Goal: Task Accomplishment & Management: Manage account settings

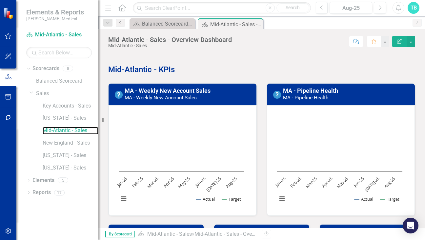
click at [144, 156] on rect "Interactive chart" at bounding box center [182, 160] width 132 height 98
click at [184, 100] on td "MA - Weekly New Account Sales MA - Weekly New Account Sales" at bounding box center [189, 95] width 128 height 18
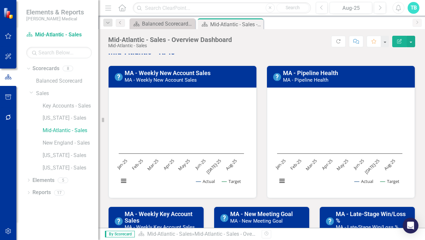
scroll to position [33, 0]
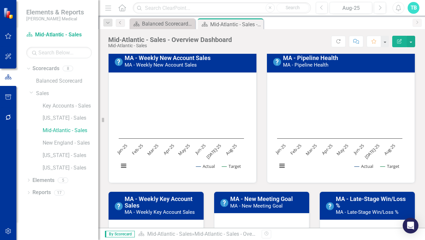
click at [120, 148] on text "Jan-25" at bounding box center [122, 149] width 13 height 13
click at [123, 167] on button "View chart menu, Chart" at bounding box center [123, 166] width 9 height 9
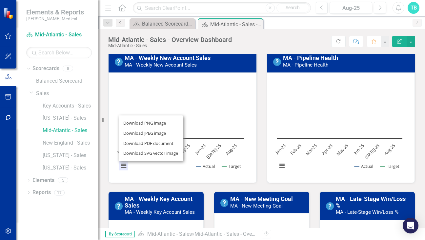
click at [158, 172] on rect "Interactive chart" at bounding box center [182, 127] width 132 height 98
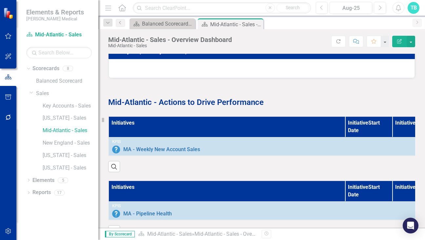
scroll to position [295, 0]
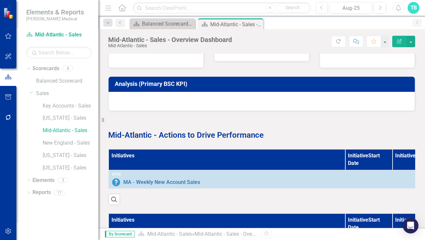
click at [153, 83] on h3 "Analysis (Primary BSC KPI)" at bounding box center [263, 84] width 296 height 7
click at [131, 104] on div at bounding box center [262, 101] width 307 height 19
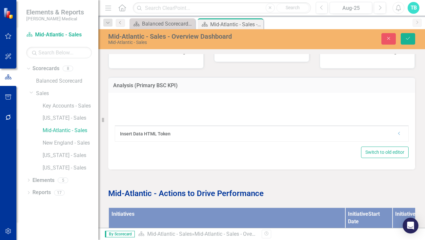
type textarea "<p>{[m2012615][analysis]}</p>"
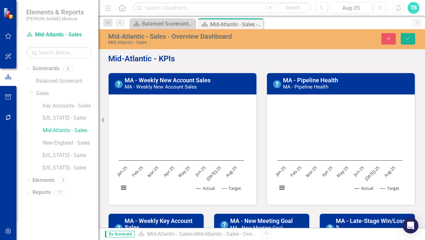
scroll to position [0, 0]
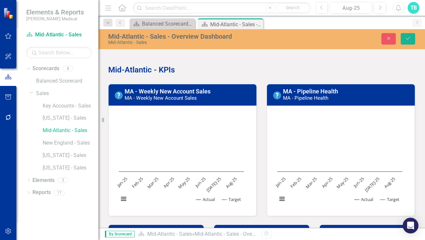
click at [149, 135] on rect "Interactive chart" at bounding box center [182, 160] width 132 height 98
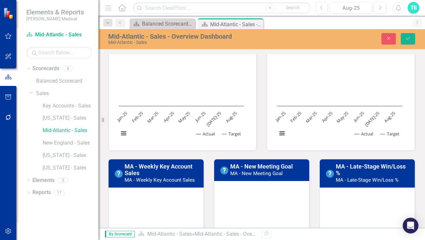
click at [175, 120] on rect "Interactive chart" at bounding box center [182, 94] width 132 height 98
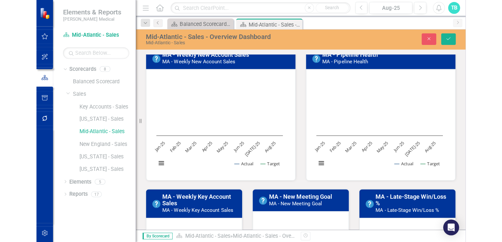
scroll to position [0, 0]
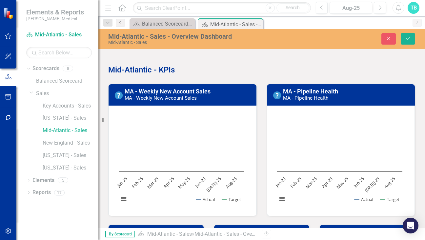
click at [179, 98] on small "MA - Weekly New Account Sales" at bounding box center [161, 98] width 72 height 6
click at [179, 91] on link "MA - Weekly New Account Sales" at bounding box center [168, 91] width 86 height 7
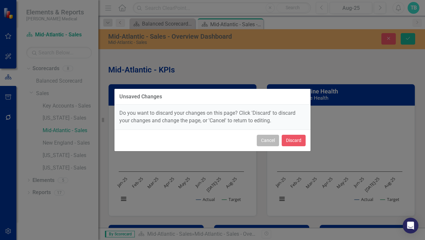
click at [265, 143] on button "Cancel" at bounding box center [268, 140] width 22 height 11
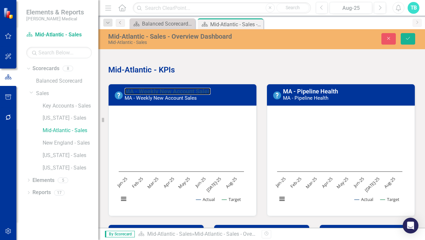
click at [179, 130] on rect "Interactive chart" at bounding box center [182, 160] width 132 height 98
click at [84, 130] on link "Mid-Atlantic - Sales" at bounding box center [71, 131] width 56 height 8
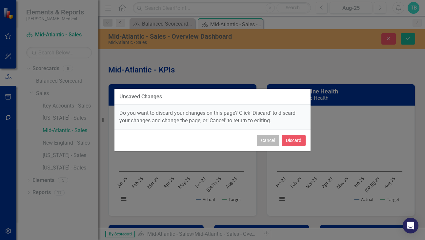
click at [262, 141] on button "Cancel" at bounding box center [268, 140] width 22 height 11
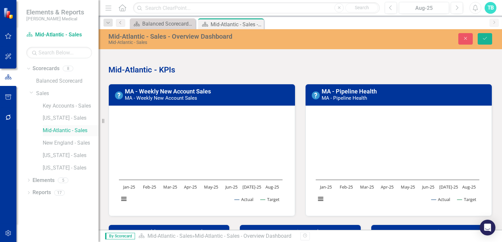
click at [82, 130] on link "Mid-Atlantic - Sales" at bounding box center [71, 131] width 56 height 8
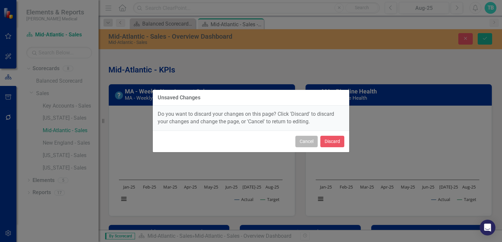
click at [307, 140] on button "Cancel" at bounding box center [306, 141] width 22 height 11
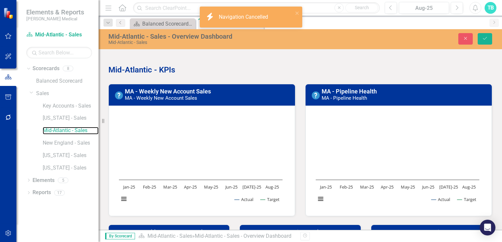
click at [192, 161] on rect "Interactive chart" at bounding box center [201, 160] width 170 height 98
click at [238, 199] on button "Show Actual" at bounding box center [243, 200] width 19 height 6
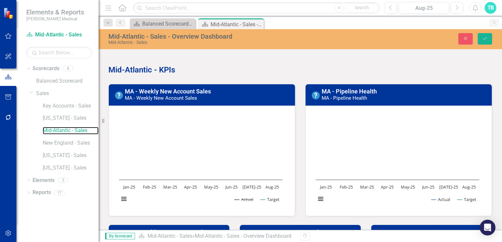
click at [238, 199] on button "Show Actual" at bounding box center [243, 200] width 19 height 6
click at [131, 187] on text "Jan-25" at bounding box center [128, 187] width 12 height 6
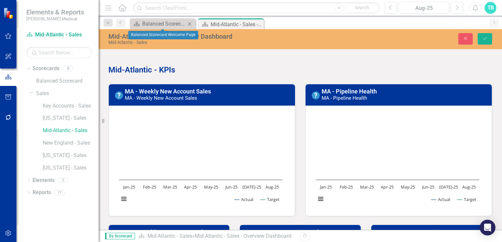
click at [186, 25] on icon "Close" at bounding box center [189, 23] width 7 height 5
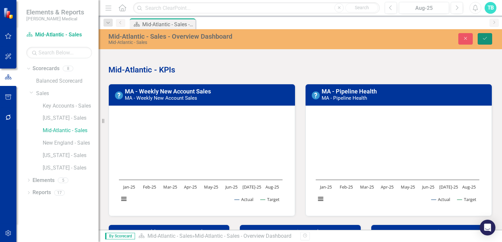
click at [424, 39] on icon "Save" at bounding box center [485, 38] width 6 height 5
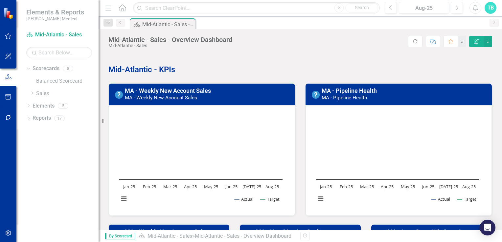
click at [187, 98] on small "MA - Weekly New Account Sales" at bounding box center [161, 98] width 72 height 6
click at [424, 43] on button "button" at bounding box center [487, 41] width 9 height 11
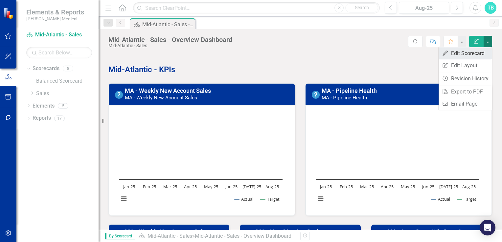
click at [424, 54] on link "Edit Edit Scorecard" at bounding box center [464, 53] width 53 height 12
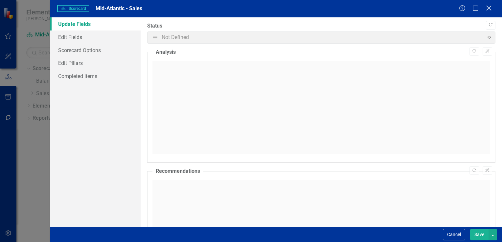
click at [424, 9] on icon "Close" at bounding box center [488, 8] width 8 height 6
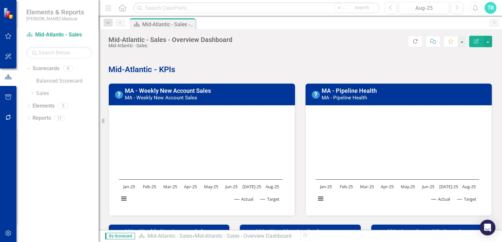
click at [411, 42] on button "Refresh" at bounding box center [415, 41] width 14 height 11
click at [424, 44] on button "button" at bounding box center [487, 41] width 9 height 11
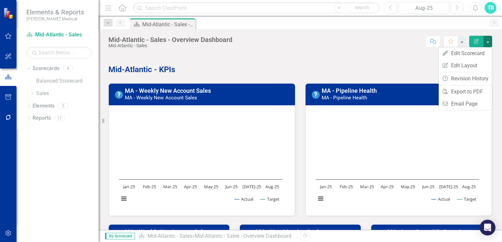
click at [361, 54] on p at bounding box center [299, 58] width 383 height 9
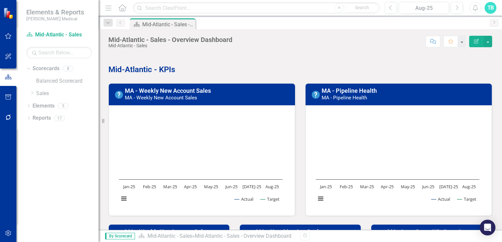
click at [183, 189] on rect "Interactive chart" at bounding box center [201, 160] width 170 height 98
click at [45, 95] on link "Sales" at bounding box center [67, 94] width 62 height 8
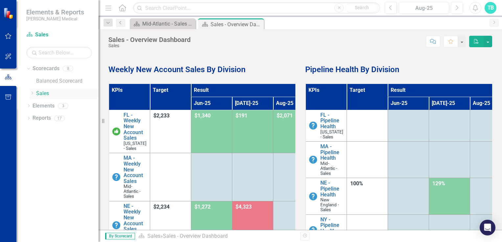
click at [32, 94] on icon "Dropdown" at bounding box center [32, 93] width 5 height 4
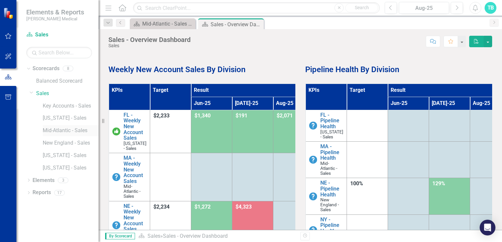
click at [61, 132] on link "Mid-Atlantic - Sales" at bounding box center [71, 131] width 56 height 8
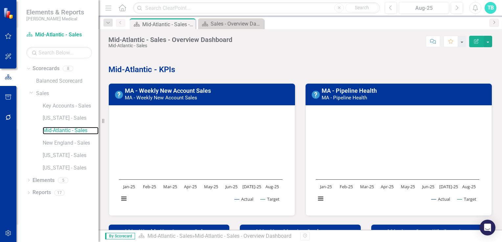
click at [129, 186] on text "Jan-25" at bounding box center [128, 187] width 12 height 6
click at [268, 187] on text "Aug-25" at bounding box center [271, 187] width 13 height 6
click at [146, 89] on link "MA - Weekly New Account Sales" at bounding box center [168, 90] width 86 height 7
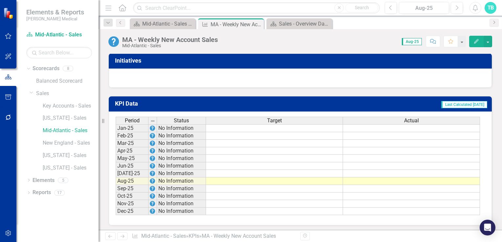
scroll to position [427, 0]
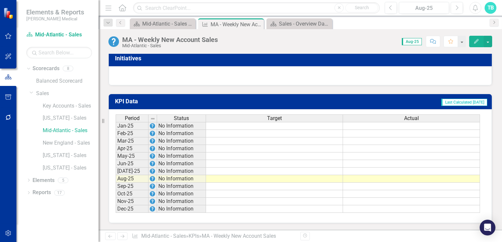
click at [246, 126] on td at bounding box center [274, 126] width 137 height 8
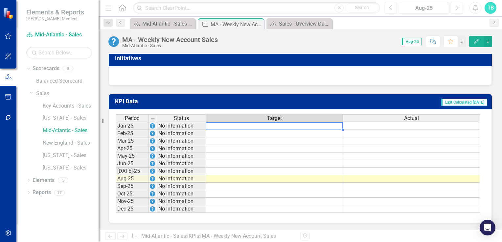
click at [253, 126] on td at bounding box center [274, 126] width 137 height 8
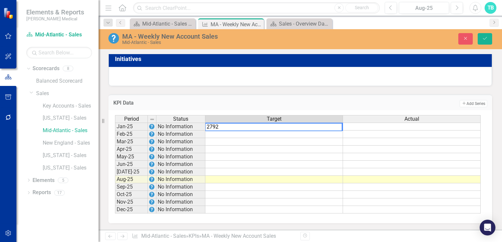
type textarea "2792"
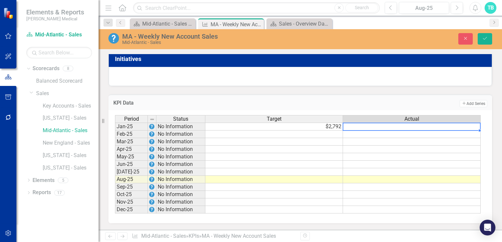
click at [369, 129] on td at bounding box center [412, 127] width 138 height 8
type textarea "735"
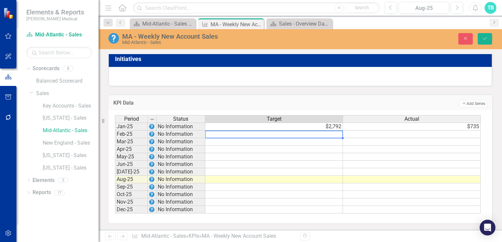
click at [312, 135] on td at bounding box center [274, 135] width 138 height 8
type textarea "2792"
click at [336, 144] on td at bounding box center [274, 142] width 138 height 8
type textarea "2792"
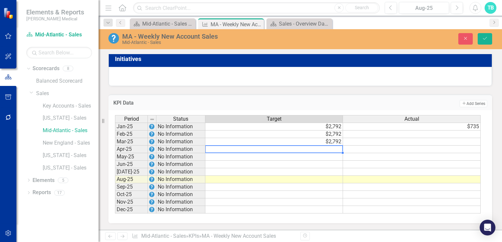
click at [332, 150] on td at bounding box center [274, 150] width 138 height 8
type textarea "2792"
click at [334, 157] on td at bounding box center [274, 157] width 138 height 8
type textarea "2792"
click at [333, 167] on td at bounding box center [274, 165] width 138 height 8
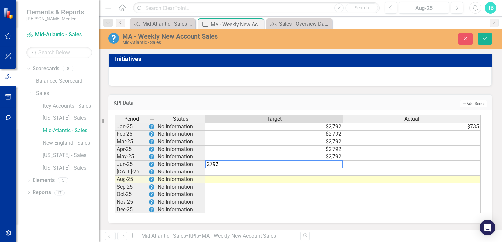
type textarea "2792"
click at [337, 173] on td at bounding box center [274, 172] width 138 height 8
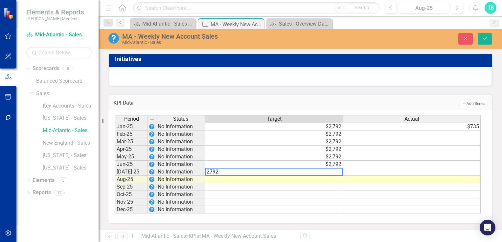
type textarea "2792"
click at [424, 136] on td at bounding box center [412, 135] width 138 height 8
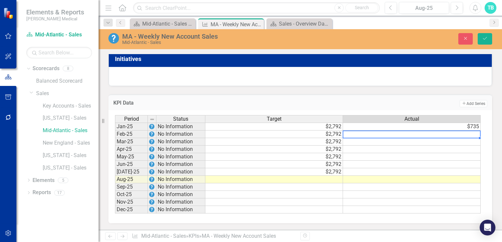
click at [424, 134] on td at bounding box center [412, 135] width 138 height 8
type textarea "1947"
click at [402, 143] on td at bounding box center [412, 142] width 138 height 8
type textarea "5053"
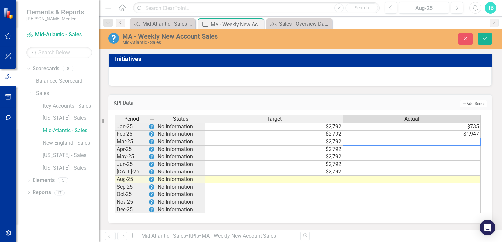
click at [396, 151] on td at bounding box center [412, 150] width 138 height 8
click at [424, 150] on td at bounding box center [412, 150] width 138 height 8
type textarea "2179"
click at [424, 157] on td at bounding box center [412, 157] width 138 height 8
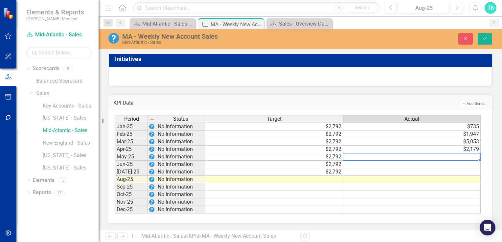
click at [376, 159] on td at bounding box center [412, 157] width 138 height 8
click at [403, 158] on td at bounding box center [412, 157] width 138 height 8
type textarea "4060"
click at [424, 165] on td at bounding box center [412, 165] width 138 height 8
click at [424, 162] on td at bounding box center [412, 165] width 138 height 8
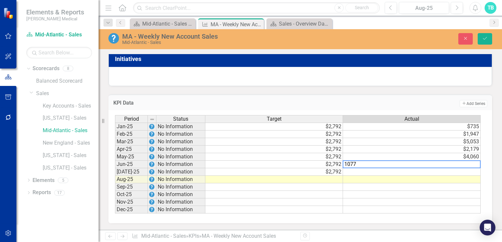
type textarea "1077"
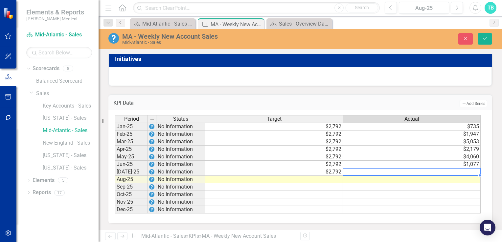
click at [424, 171] on td at bounding box center [412, 172] width 138 height 8
click at [424, 173] on td at bounding box center [412, 172] width 138 height 8
type textarea "1451"
click at [424, 185] on td at bounding box center [412, 188] width 138 height 8
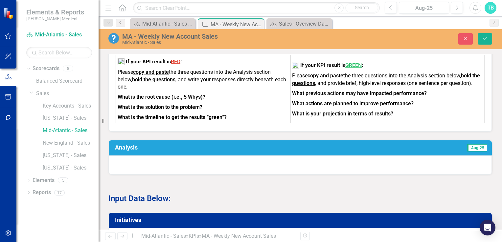
scroll to position [263, 0]
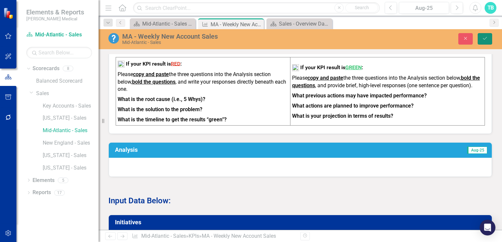
click at [424, 41] on button "Save" at bounding box center [484, 38] width 14 height 11
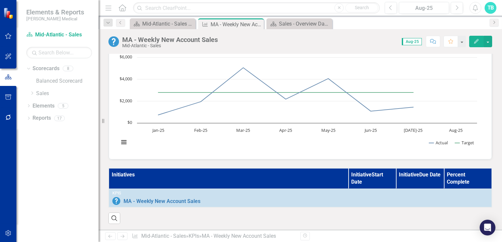
scroll to position [0, 0]
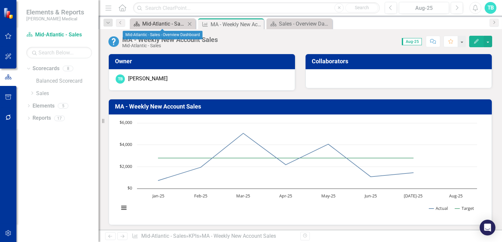
click at [169, 26] on div "Mid-Atlantic - Sales - Overview Dashboard" at bounding box center [163, 24] width 43 height 8
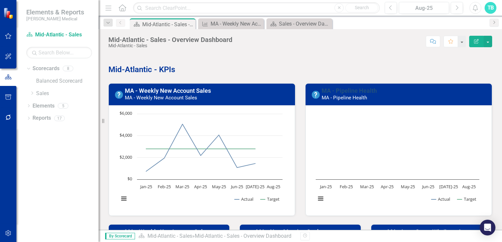
click at [348, 91] on link "MA - Pipeline Health" at bounding box center [348, 90] width 55 height 7
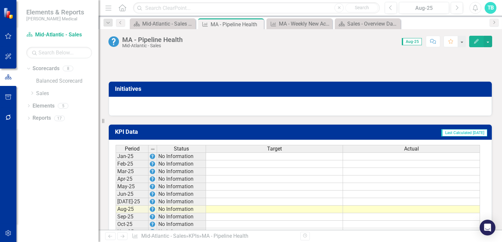
scroll to position [425, 0]
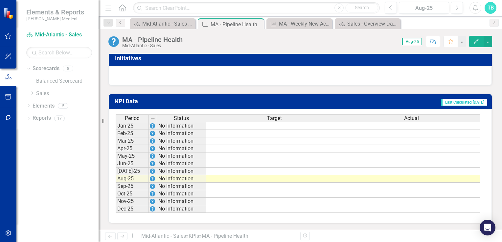
click at [250, 126] on td at bounding box center [274, 126] width 137 height 8
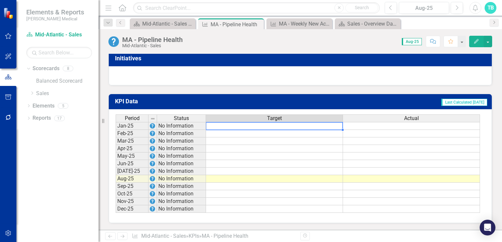
click at [269, 125] on td at bounding box center [274, 126] width 137 height 8
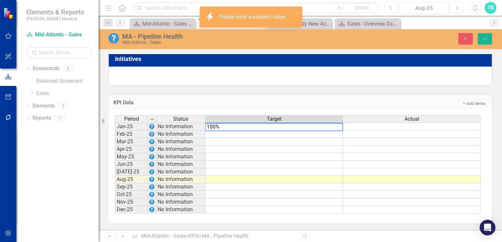
click at [369, 127] on td at bounding box center [412, 127] width 138 height 8
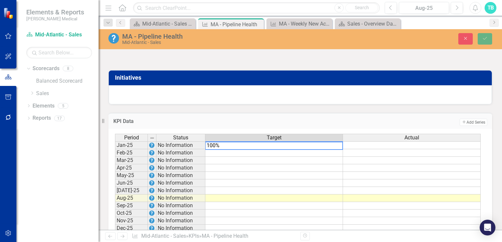
scroll to position [425, 0]
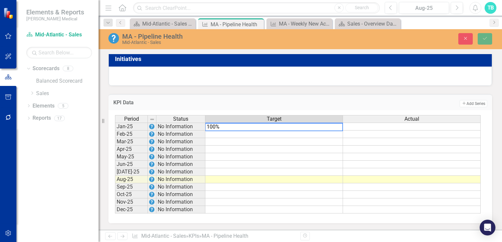
click at [226, 127] on textarea "100%" at bounding box center [274, 127] width 138 height 8
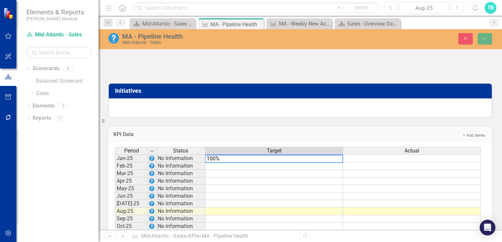
click at [221, 162] on textarea "100%" at bounding box center [274, 159] width 138 height 8
type textarea "1"
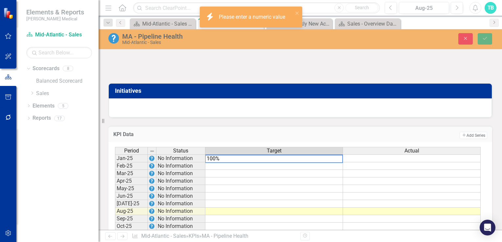
click at [245, 168] on td at bounding box center [274, 166] width 138 height 8
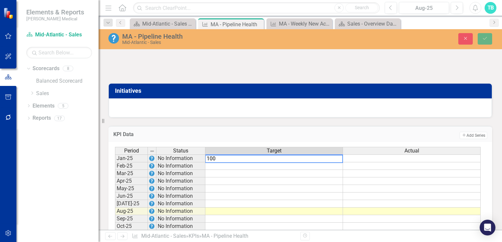
type textarea "100"
click at [373, 158] on td at bounding box center [412, 159] width 138 height 8
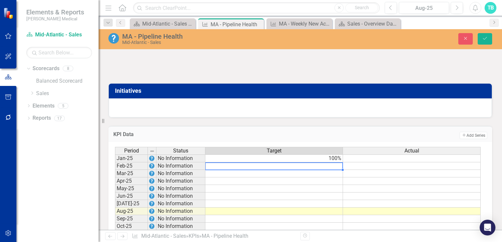
click at [115, 171] on div "Period Status Target Actual Jan-25 No Information 100% Feb-25 No Information Ma…" at bounding box center [115, 196] width 0 height 98
type textarea "100"
click at [331, 175] on td at bounding box center [274, 174] width 138 height 8
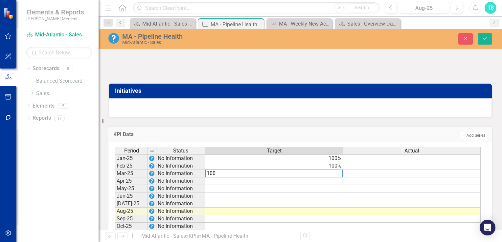
type textarea "100"
click at [335, 182] on td at bounding box center [274, 182] width 138 height 8
type textarea "100"
click at [334, 189] on td at bounding box center [274, 189] width 138 height 8
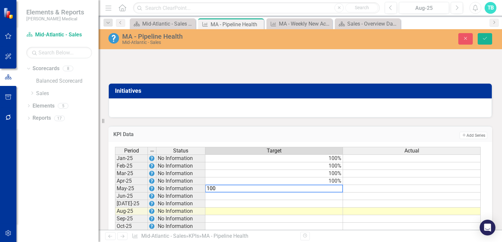
type textarea "100"
click at [334, 199] on td at bounding box center [274, 197] width 138 height 8
type textarea "100"
click at [334, 204] on td at bounding box center [274, 204] width 138 height 8
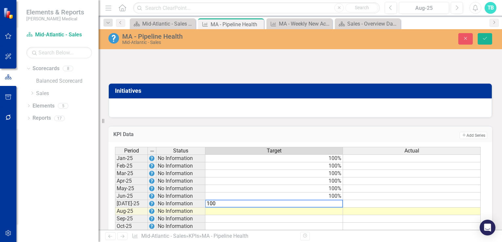
type textarea "100"
click at [424, 161] on td at bounding box center [412, 159] width 138 height 8
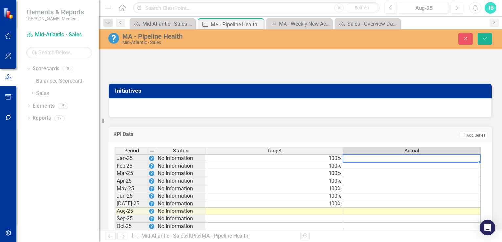
click at [416, 204] on td at bounding box center [412, 204] width 138 height 8
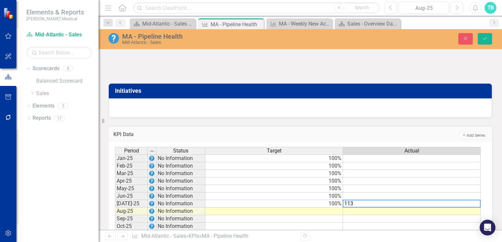
type textarea "113"
click at [416, 197] on td at bounding box center [412, 197] width 138 height 8
click at [424, 194] on td at bounding box center [412, 197] width 138 height 8
click at [424, 198] on td at bounding box center [412, 197] width 138 height 8
type textarea "186"
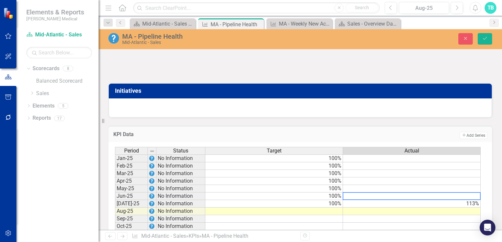
click at [424, 189] on td at bounding box center [412, 189] width 138 height 8
click at [361, 189] on td at bounding box center [412, 189] width 138 height 8
click at [383, 190] on td at bounding box center [412, 189] width 138 height 8
type textarea "261"
click at [424, 183] on td at bounding box center [412, 182] width 138 height 8
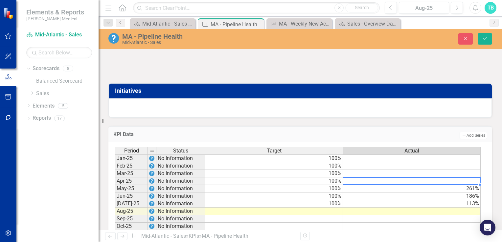
click at [424, 181] on td at bounding box center [412, 182] width 138 height 8
type textarea "211"
click at [424, 176] on td at bounding box center [412, 174] width 138 height 8
click at [390, 175] on td at bounding box center [412, 174] width 138 height 8
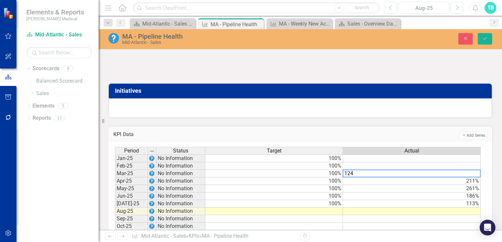
type textarea "124"
click at [409, 165] on td at bounding box center [412, 166] width 138 height 8
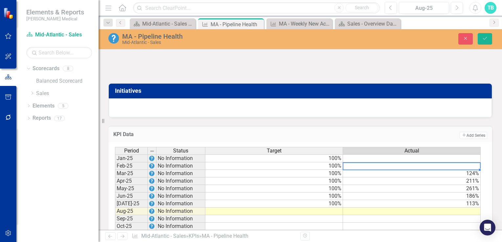
click at [424, 165] on td at bounding box center [412, 166] width 138 height 8
click at [424, 168] on td at bounding box center [412, 166] width 138 height 8
type textarea "170"
click at [424, 161] on td at bounding box center [412, 159] width 138 height 8
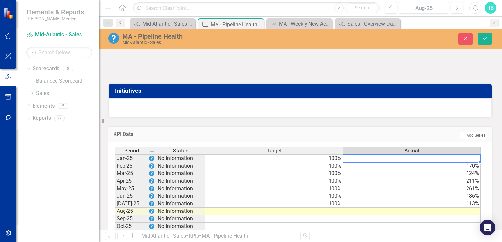
click at [400, 158] on td at bounding box center [412, 159] width 138 height 8
type textarea "152"
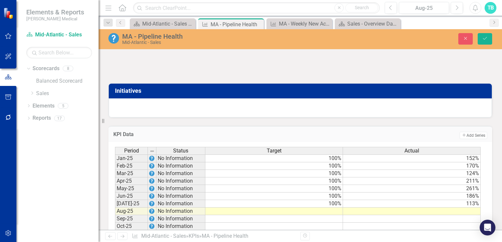
click at [409, 75] on div at bounding box center [299, 65] width 383 height 19
click at [424, 39] on icon "Save" at bounding box center [485, 38] width 6 height 5
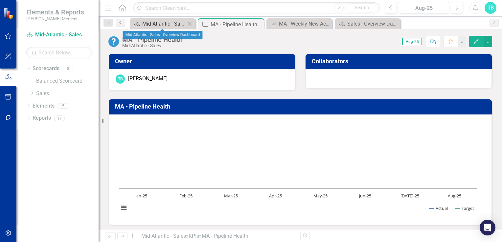
click at [174, 25] on div "Mid-Atlantic - Sales - Overview Dashboard" at bounding box center [163, 24] width 43 height 8
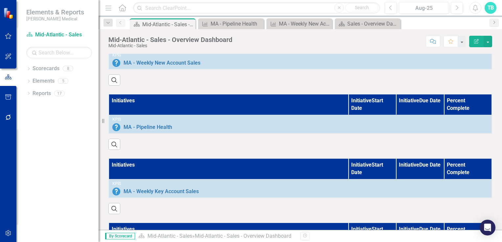
scroll to position [416, 0]
